Goal: Contribute content: Add original content to the website for others to see

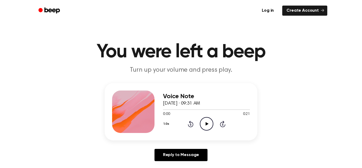
click at [207, 122] on icon "Play Audio" at bounding box center [207, 124] width 14 height 14
click at [214, 138] on div "Voice Note October 3, 2025 · 09:31 AM 0:01 0:21 Your browser does not support t…" at bounding box center [181, 111] width 153 height 57
click at [274, 10] on link "Log in" at bounding box center [268, 11] width 23 height 12
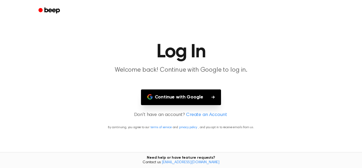
click at [196, 99] on button "Continue with Google" at bounding box center [181, 97] width 80 height 16
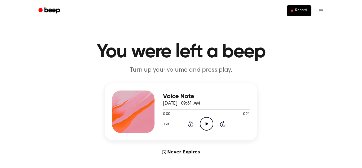
click at [205, 164] on main "You were left a beep Turn up your volume and press play. Voice Note October 3, …" at bounding box center [181, 158] width 362 height 317
click at [302, 9] on span "Record" at bounding box center [301, 10] width 12 height 5
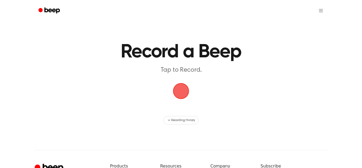
click at [180, 84] on span "button" at bounding box center [181, 91] width 15 height 15
click at [182, 98] on span "button" at bounding box center [181, 91] width 15 height 15
click at [147, 101] on main "Record a Beep Tap to Record. Recording History" at bounding box center [181, 62] width 362 height 124
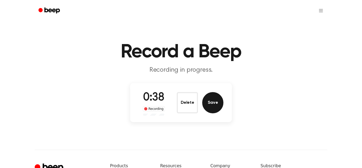
click at [208, 104] on button "Save" at bounding box center [212, 102] width 21 height 21
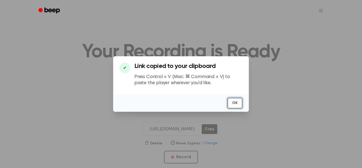
click at [235, 102] on button "OK" at bounding box center [234, 103] width 15 height 11
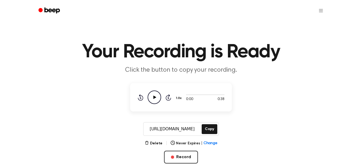
click at [150, 95] on icon "Play Audio" at bounding box center [155, 97] width 14 height 14
click at [204, 132] on button "Copy" at bounding box center [210, 129] width 16 height 10
click at [333, 49] on header "Your Recording is Ready Click the button to copy your recording." at bounding box center [180, 58] width 349 height 32
click at [211, 128] on button "Copy" at bounding box center [210, 129] width 16 height 10
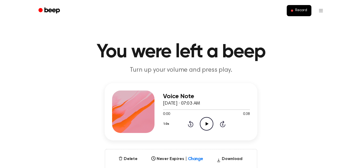
click at [210, 122] on icon "Play Audio" at bounding box center [207, 124] width 14 height 14
click at [220, 125] on icon "Skip 5 seconds" at bounding box center [223, 123] width 6 height 7
